Goal: Information Seeking & Learning: Learn about a topic

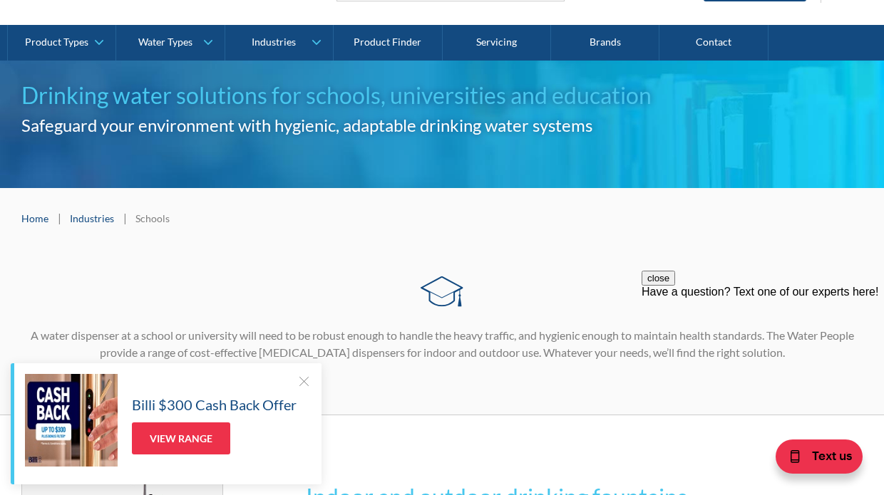
scroll to position [344, 0]
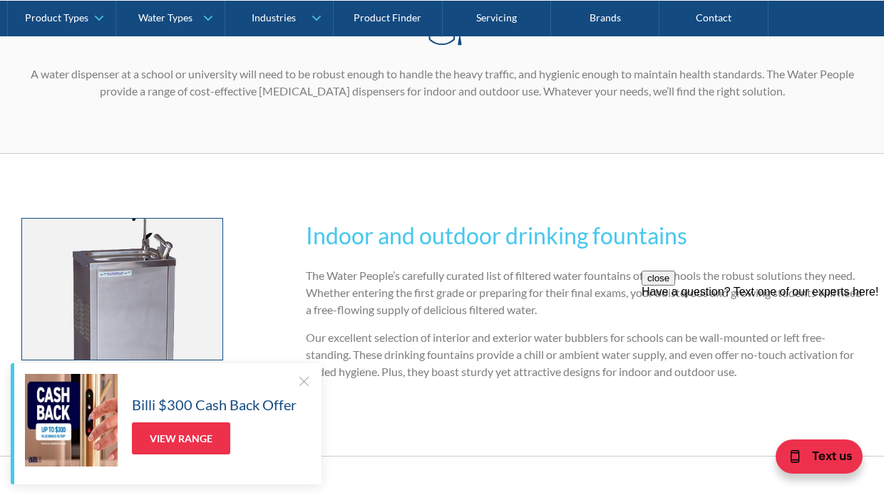
click at [141, 284] on img at bounding box center [122, 289] width 200 height 141
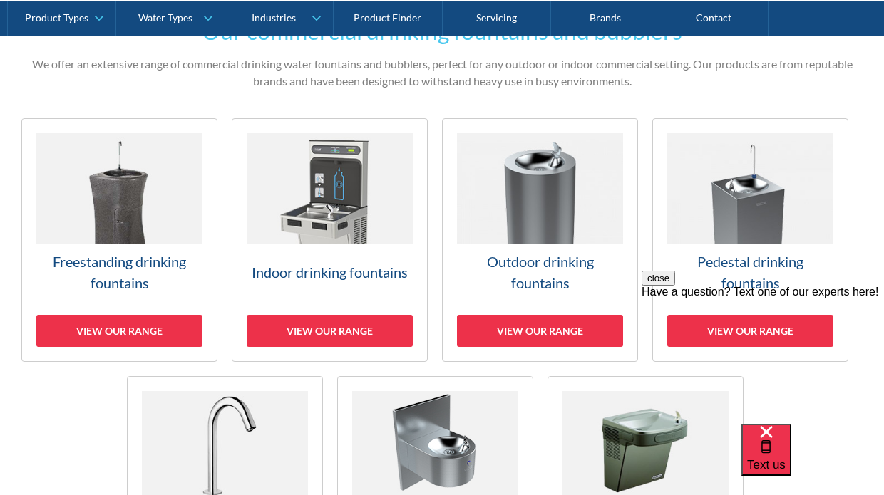
scroll to position [383, 0]
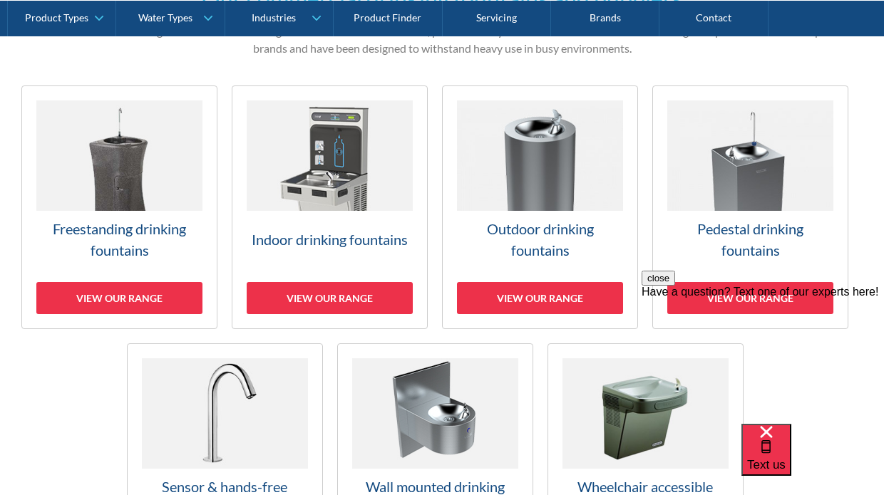
click at [736, 167] on img at bounding box center [750, 156] width 166 height 111
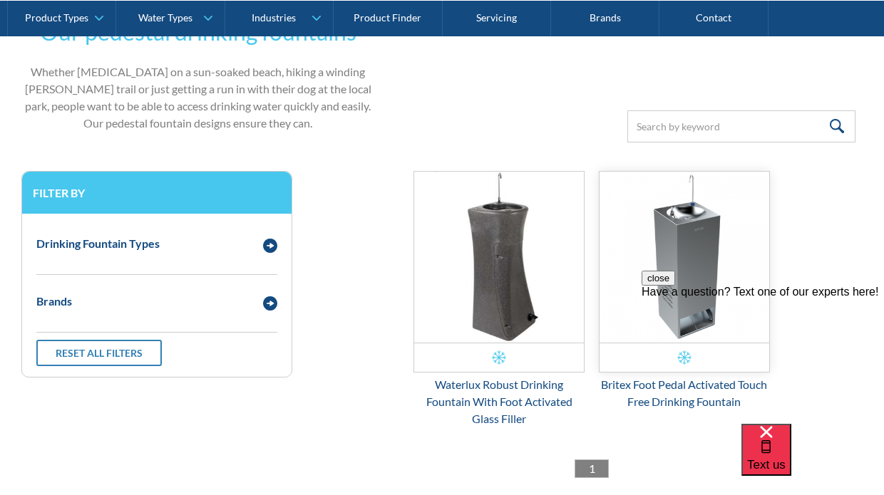
click at [701, 223] on img "Email Form 3" at bounding box center [685, 257] width 170 height 171
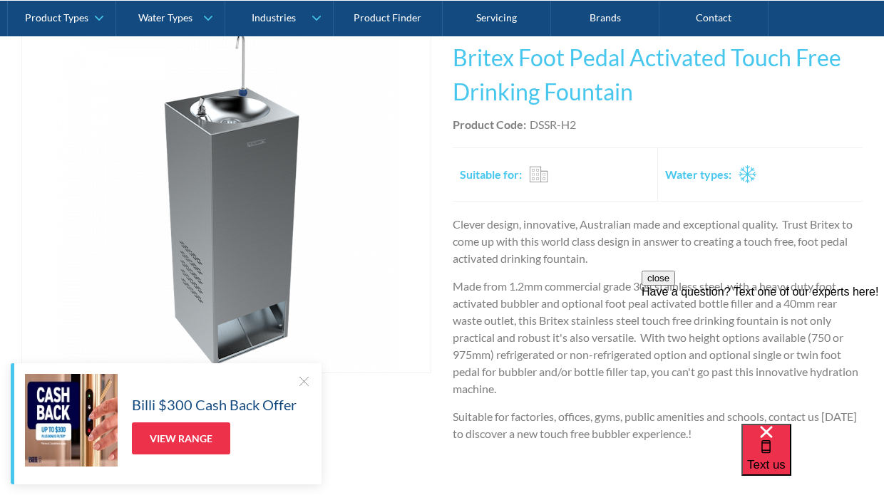
scroll to position [296, 0]
click at [302, 385] on div at bounding box center [304, 381] width 14 height 14
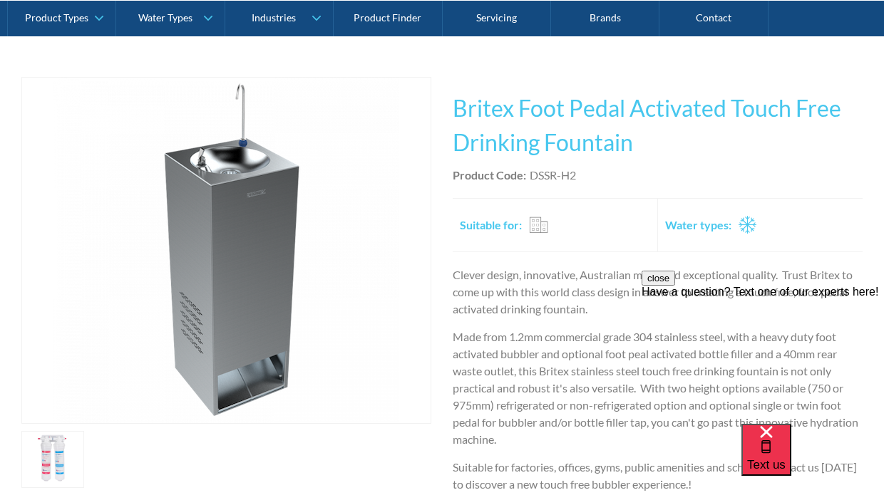
scroll to position [241, 0]
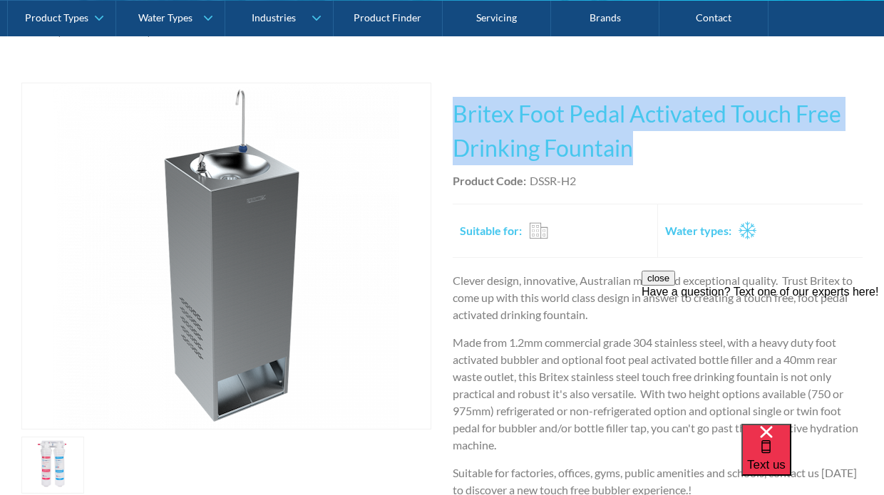
drag, startPoint x: 654, startPoint y: 153, endPoint x: 458, endPoint y: 110, distance: 200.0
click at [458, 110] on h1 "Britex Foot Pedal Activated Touch Free Drinking Fountain" at bounding box center [658, 131] width 410 height 68
